Goal: Task Accomplishment & Management: Manage account settings

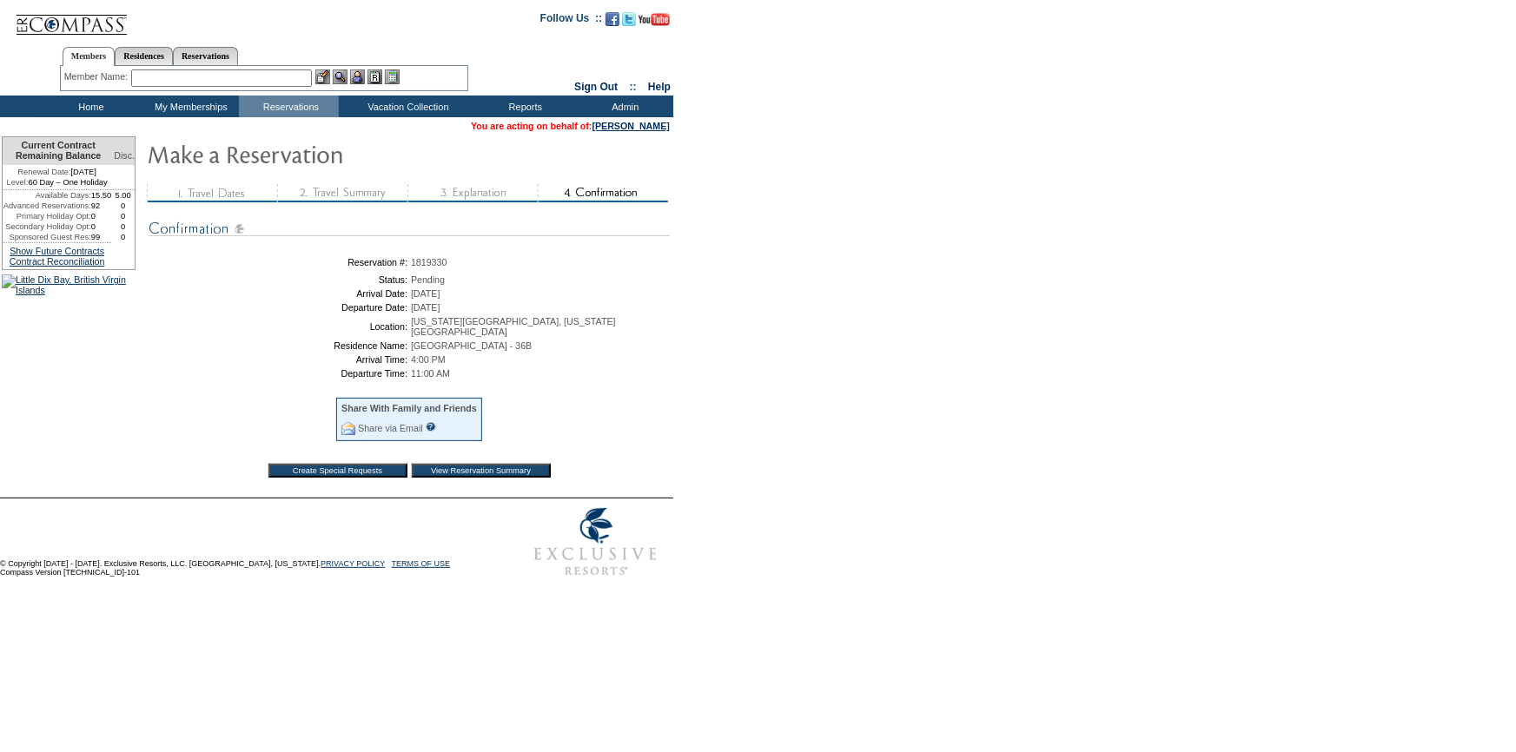
click at [492, 466] on input "View Reservation Summary" at bounding box center [481, 471] width 139 height 14
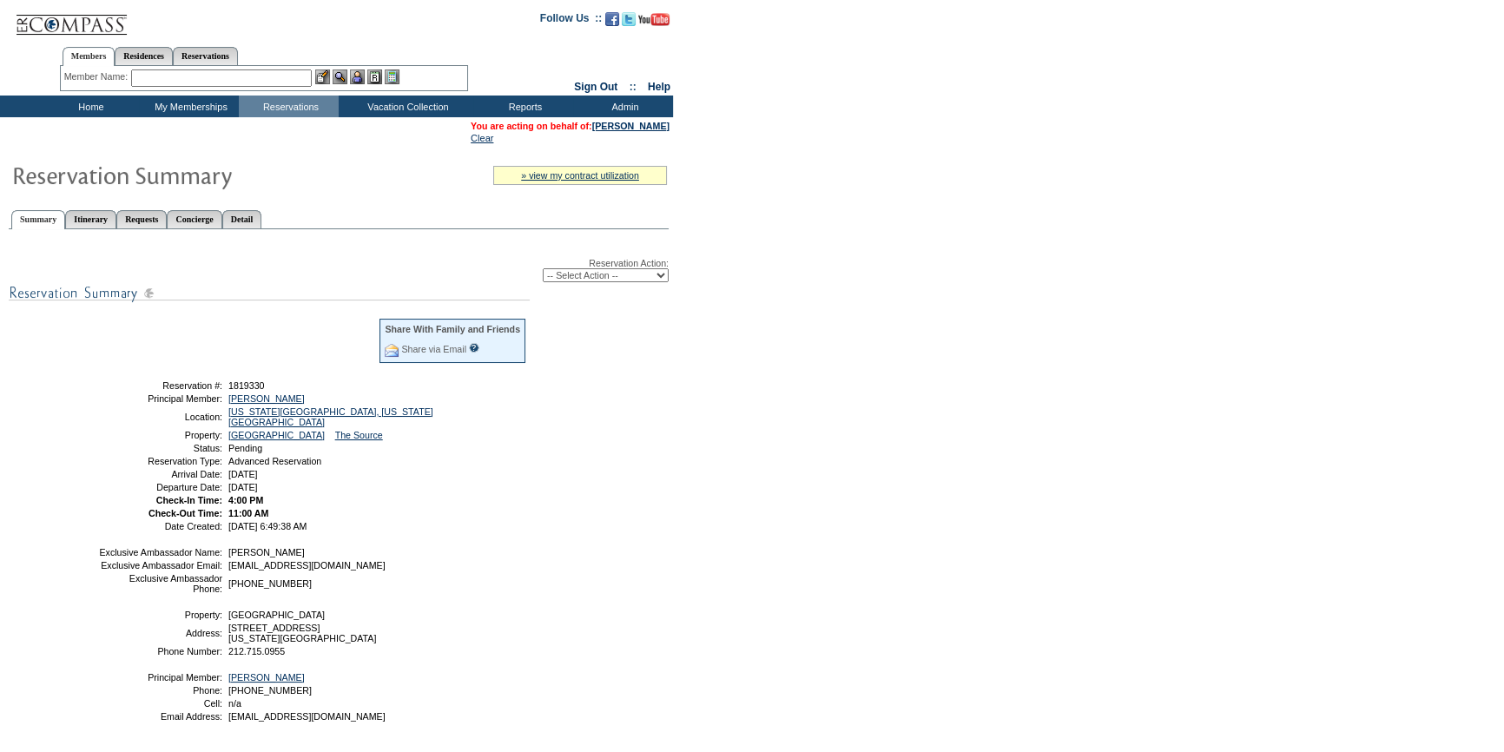
click at [611, 276] on select "-- Select Action -- Modify Reservation Dates Modify Reservation Cost Modify Occ…" at bounding box center [606, 275] width 126 height 14
select select "ConfirmRes"
click at [543, 269] on select "-- Select Action -- Modify Reservation Dates Modify Reservation Cost Modify Occ…" at bounding box center [606, 275] width 126 height 14
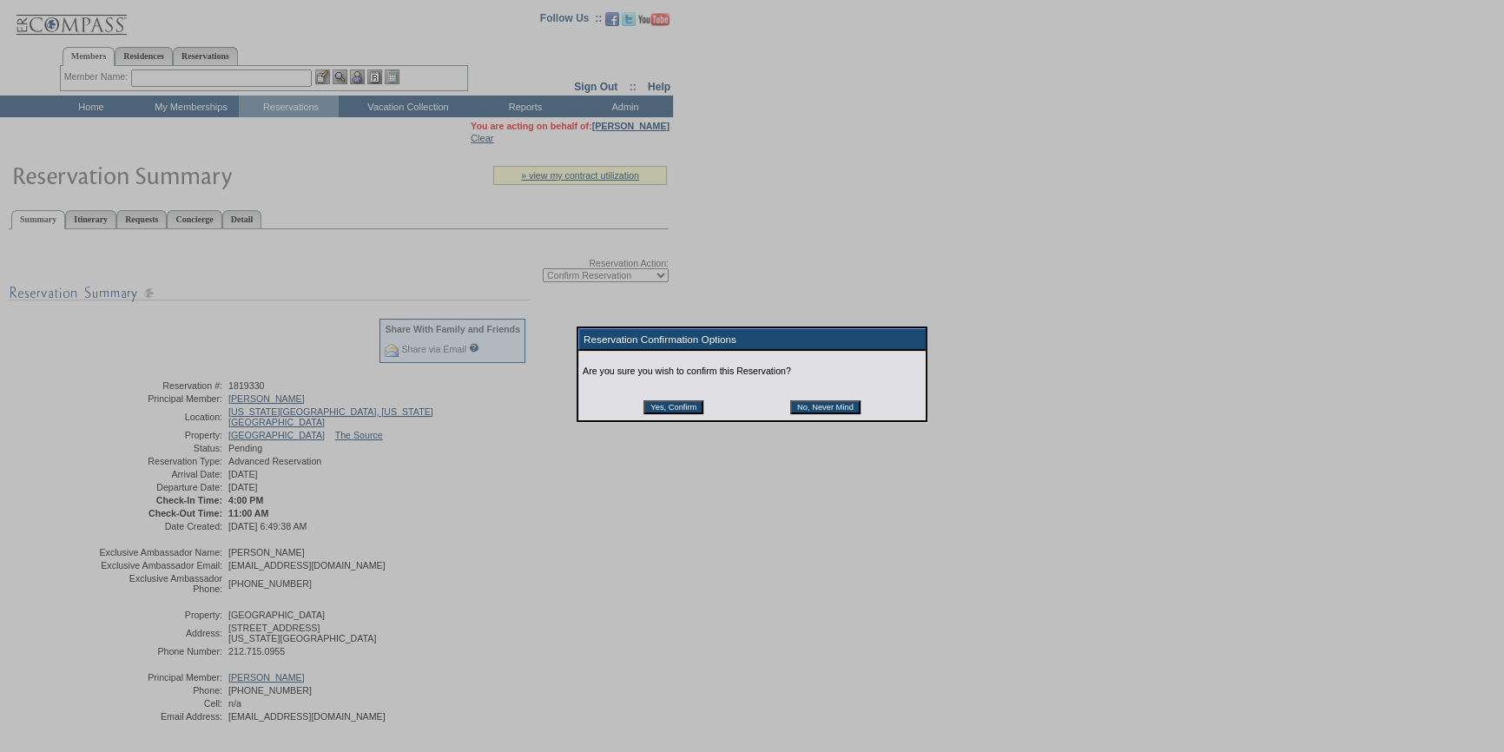
click at [669, 412] on input "Yes, Confirm" at bounding box center [674, 407] width 60 height 14
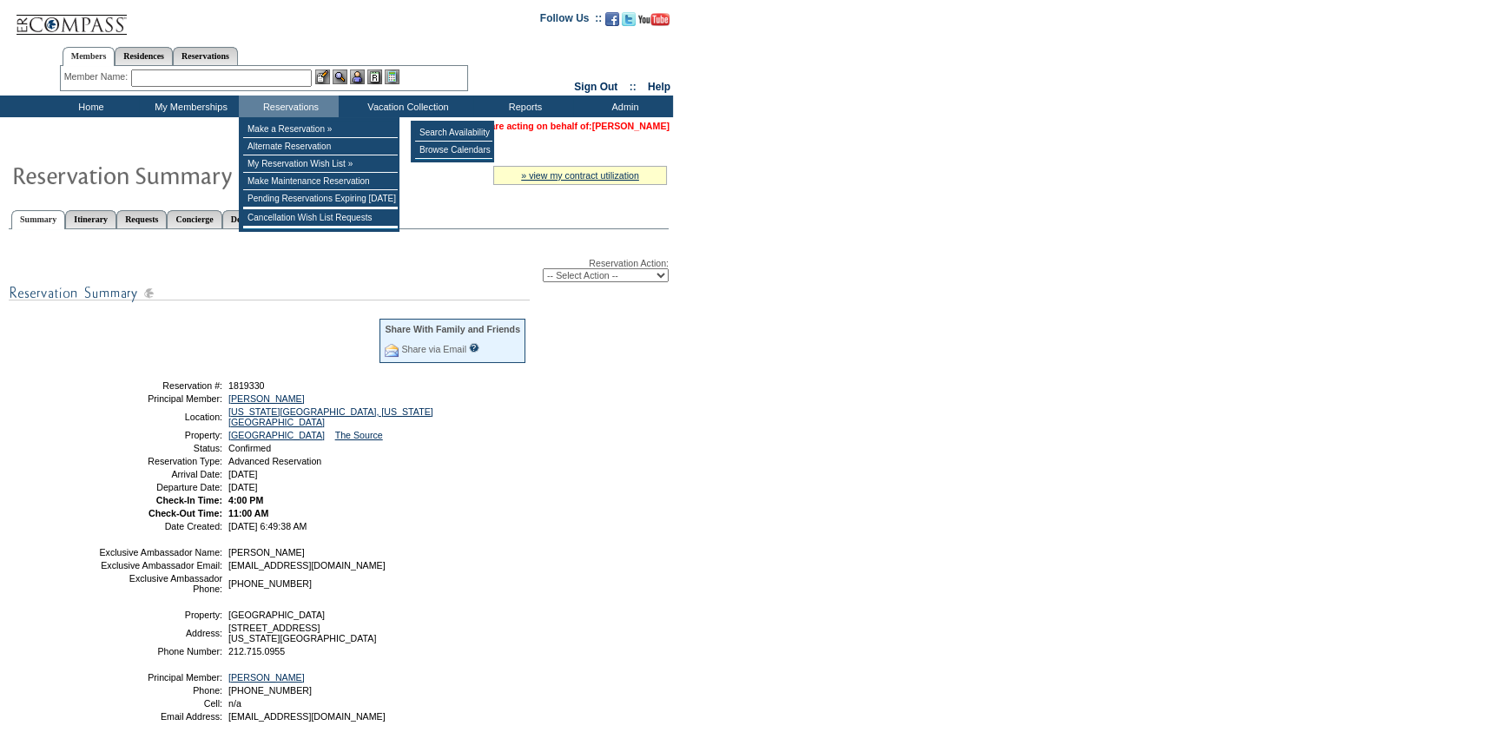
click at [640, 129] on link "[PERSON_NAME]" at bounding box center [630, 126] width 77 height 10
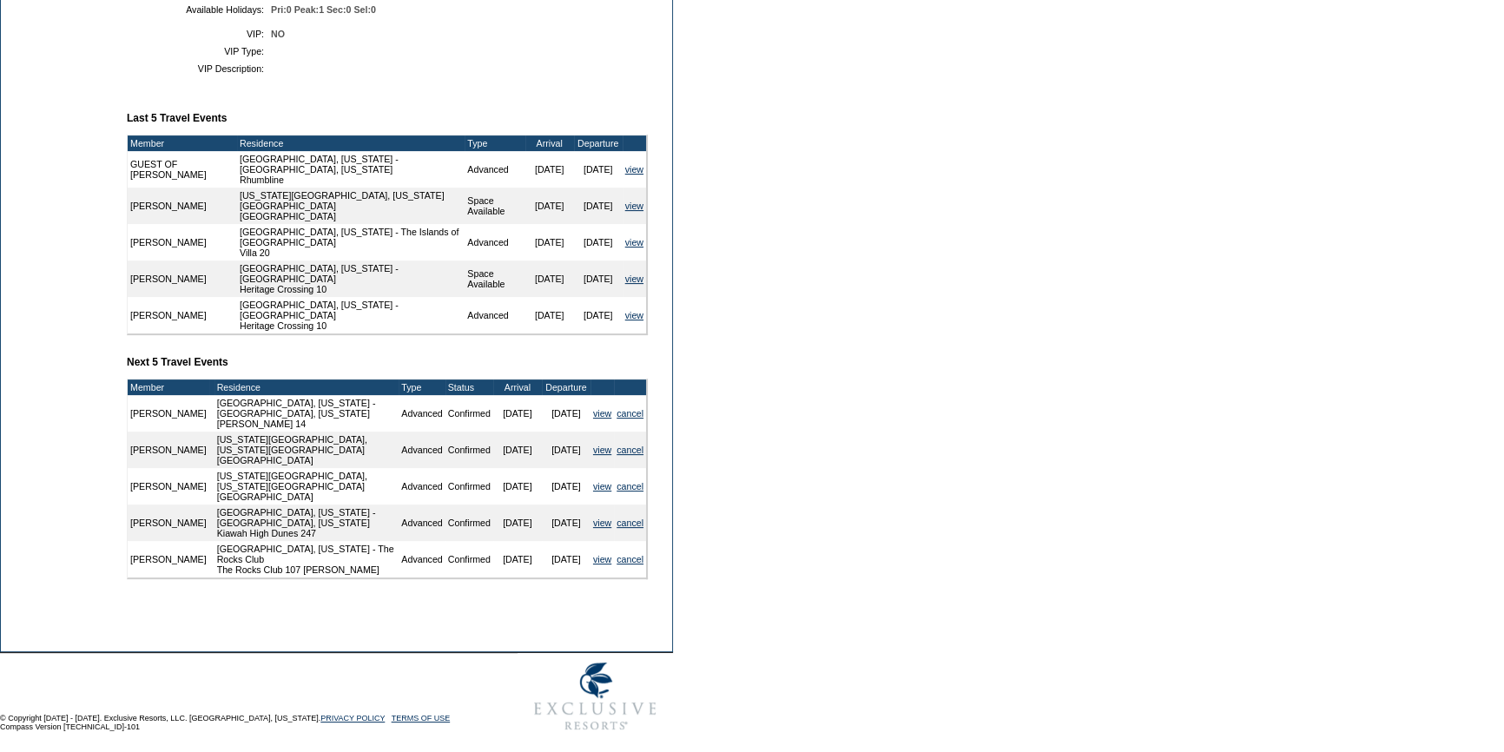
scroll to position [580, 0]
